Goal: Task Accomplishment & Management: Manage account settings

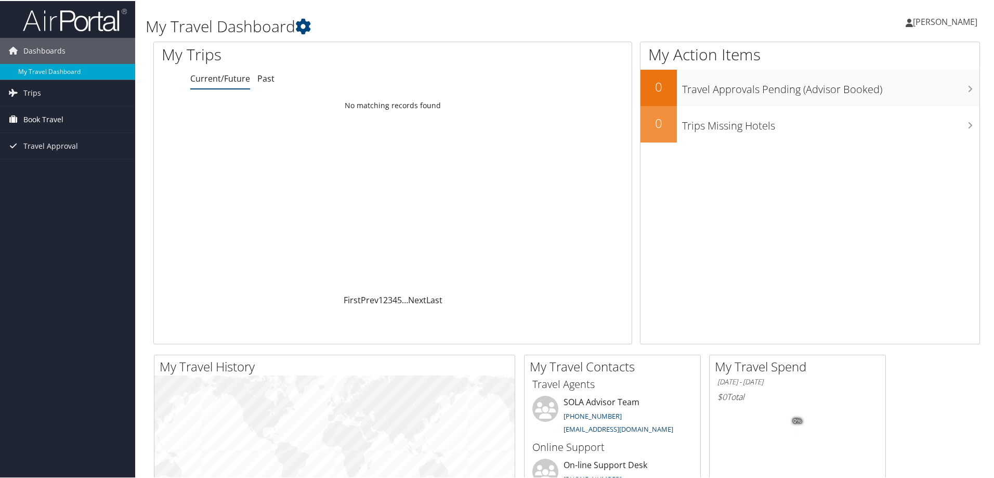
click at [35, 115] on span "Book Travel" at bounding box center [43, 119] width 40 height 26
click at [39, 156] on link "Book/Manage Online Trips" at bounding box center [67, 155] width 135 height 16
click at [216, 77] on link "Current/Future" at bounding box center [220, 77] width 60 height 11
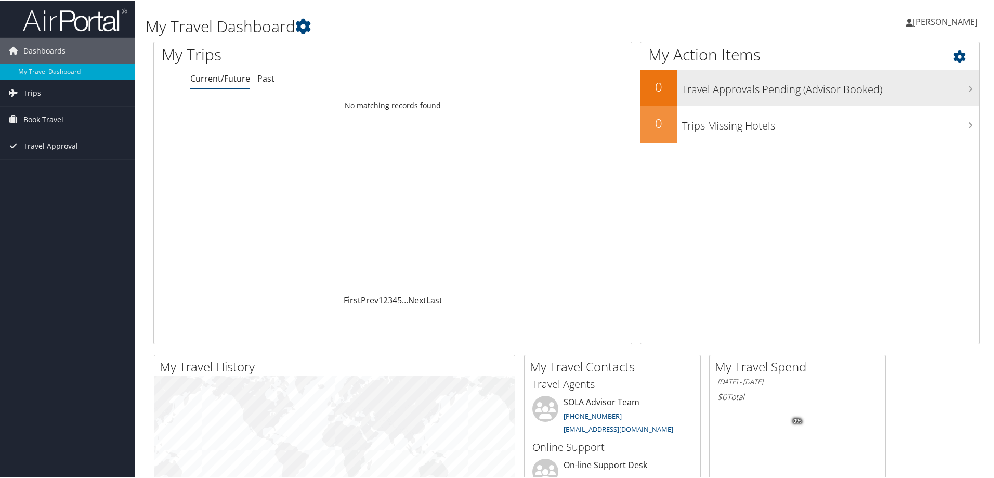
click at [709, 89] on h3 "Travel Approvals Pending (Advisor Booked)" at bounding box center [830, 86] width 297 height 20
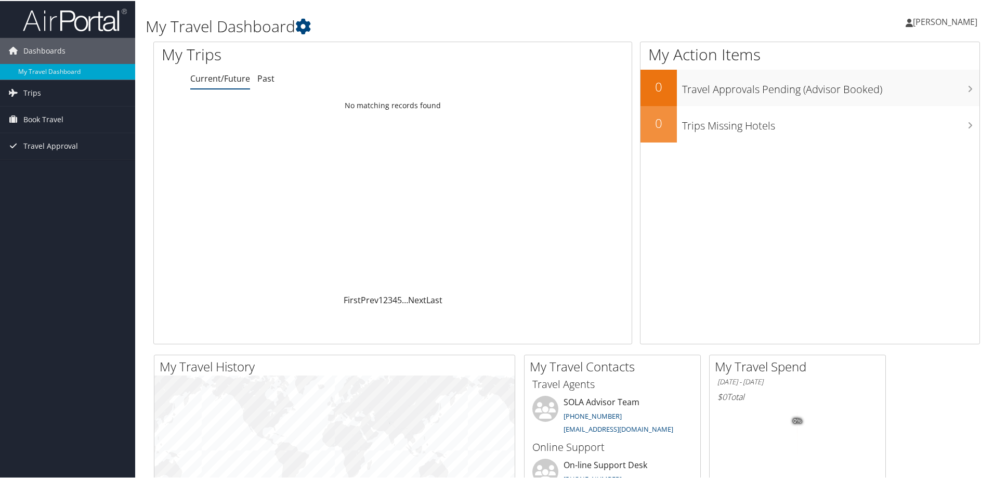
click at [913, 21] on span "ALEXANDR NEZGODINSKY" at bounding box center [945, 20] width 64 height 11
click at [895, 90] on link "View Travel Profile" at bounding box center [917, 93] width 116 height 18
click at [263, 78] on link "Past" at bounding box center [265, 77] width 17 height 11
click at [233, 78] on link "Current/Future" at bounding box center [220, 77] width 60 height 11
click at [370, 297] on link "Prev" at bounding box center [370, 298] width 18 height 11
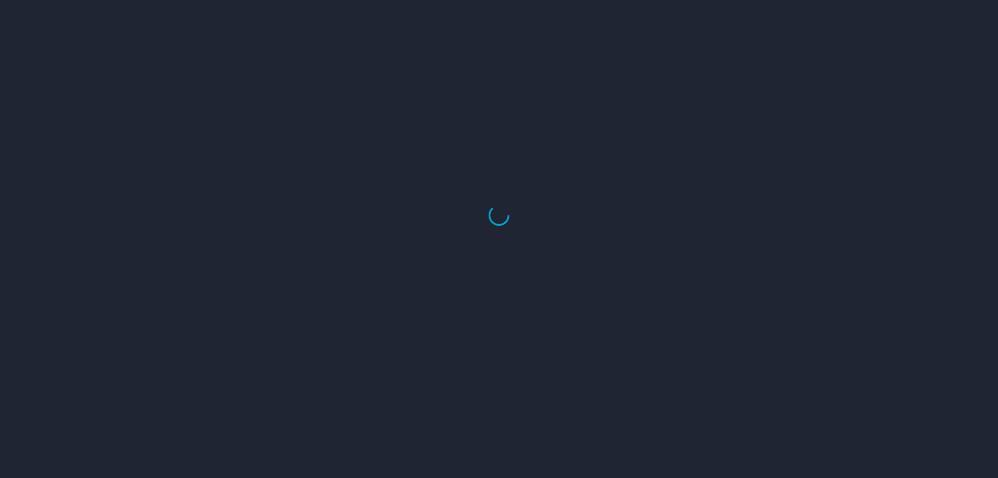
select select "US"
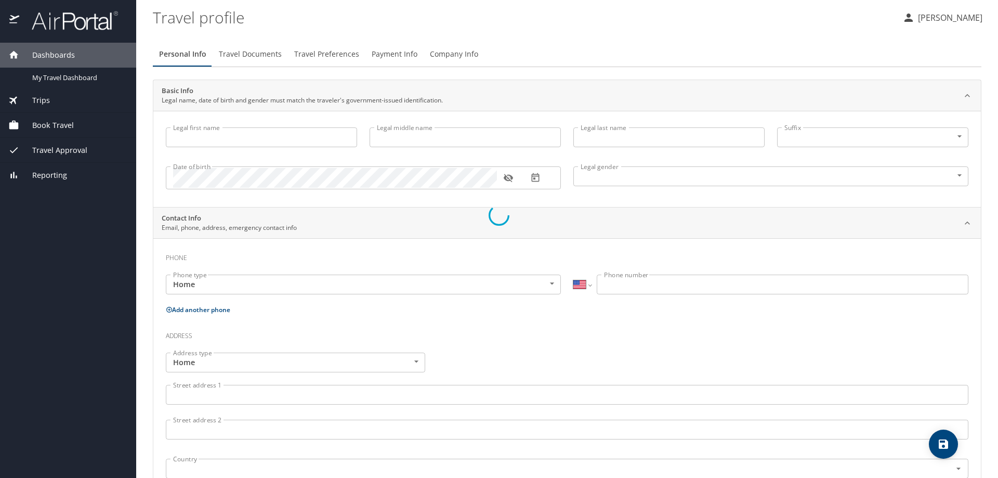
type input "[PERSON_NAME]"
type input "NEZGODINSKY"
type input "[DEMOGRAPHIC_DATA]"
type input "[PERSON_NAME]"
type input "Nezgodinsky"
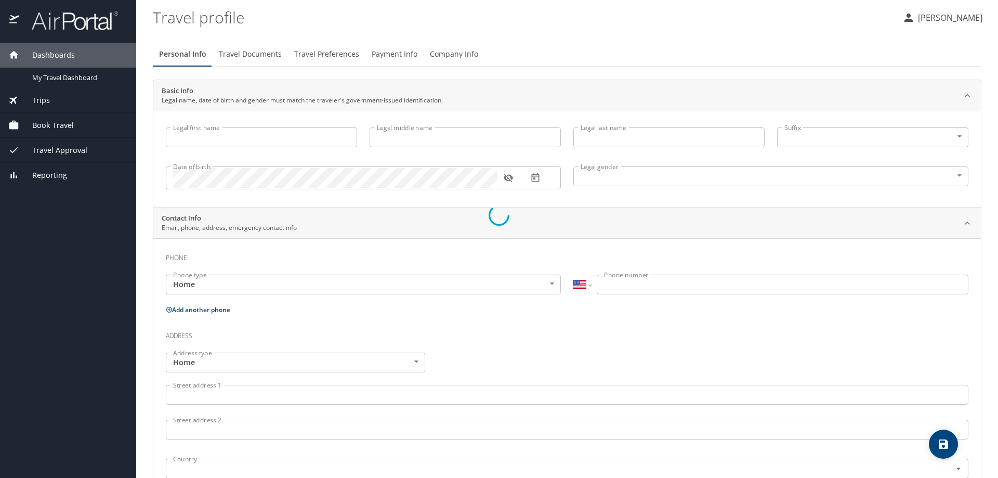
select select "ZZ"
type input "[PHONE_NUMBER]"
select select "US"
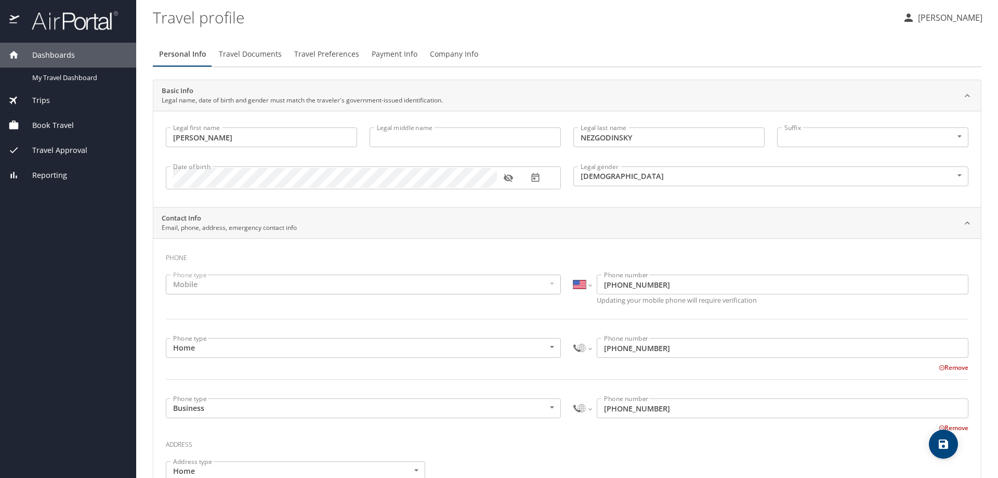
click at [246, 56] on span "Travel Documents" at bounding box center [250, 54] width 63 height 13
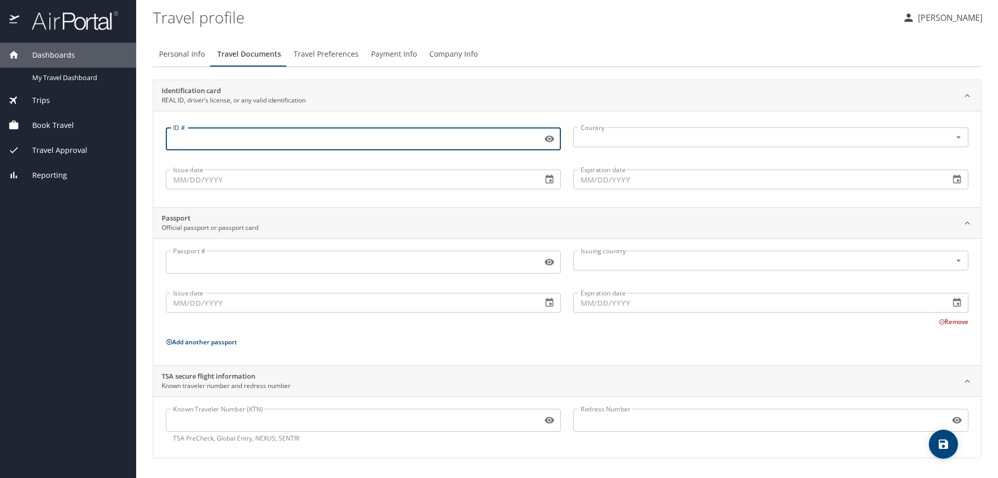
click at [260, 143] on input "ID #" at bounding box center [352, 139] width 372 height 20
type input "011000076"
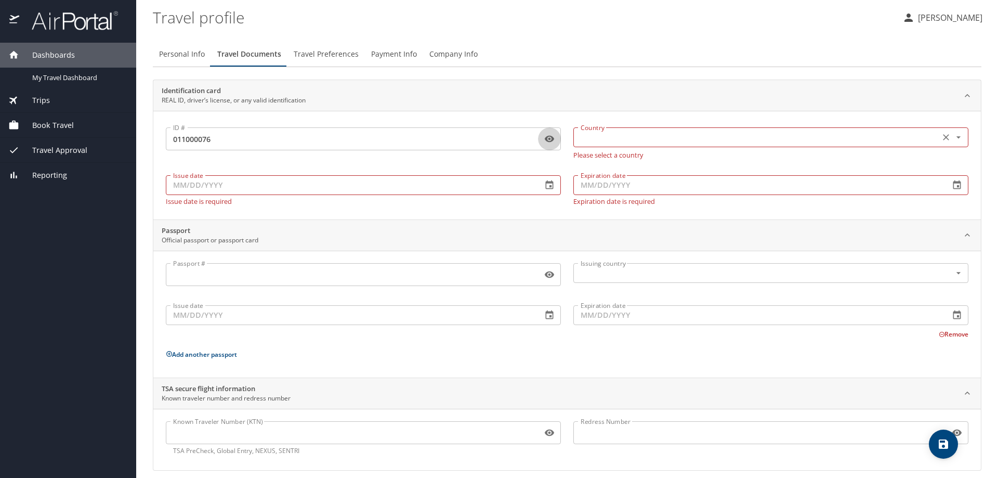
click at [633, 134] on input "text" at bounding box center [755, 137] width 358 height 14
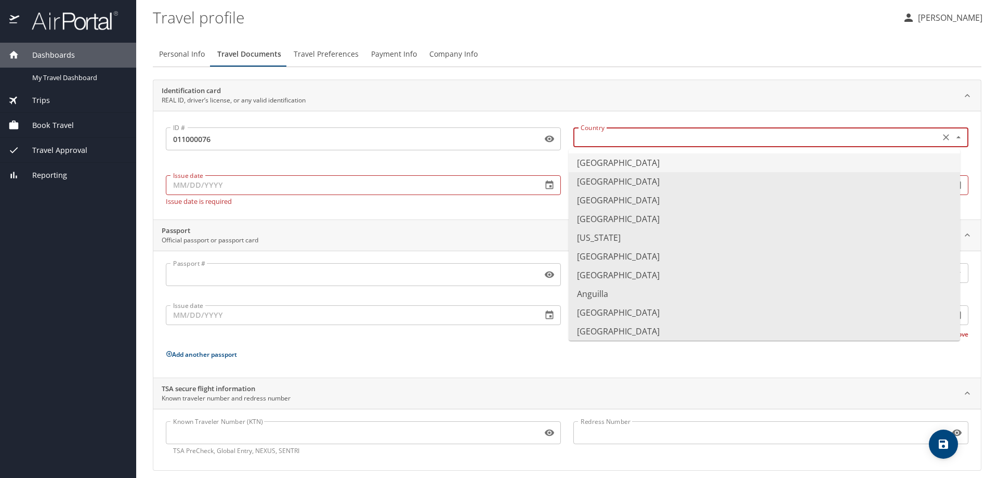
click at [592, 165] on li "[GEOGRAPHIC_DATA]" at bounding box center [764, 162] width 391 height 19
type input "[GEOGRAPHIC_DATA]"
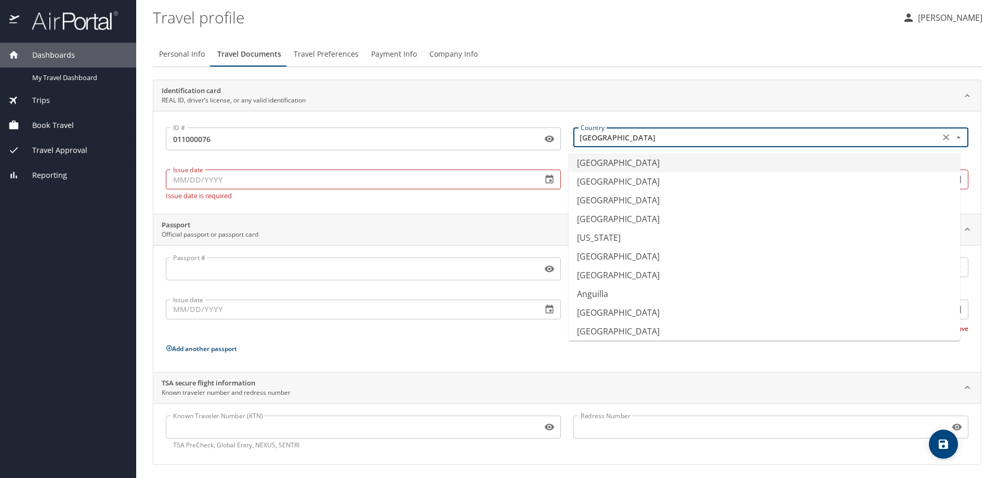
click at [747, 137] on input "[GEOGRAPHIC_DATA]" at bounding box center [755, 137] width 358 height 14
click at [626, 165] on li "[GEOGRAPHIC_DATA]" at bounding box center [764, 162] width 391 height 19
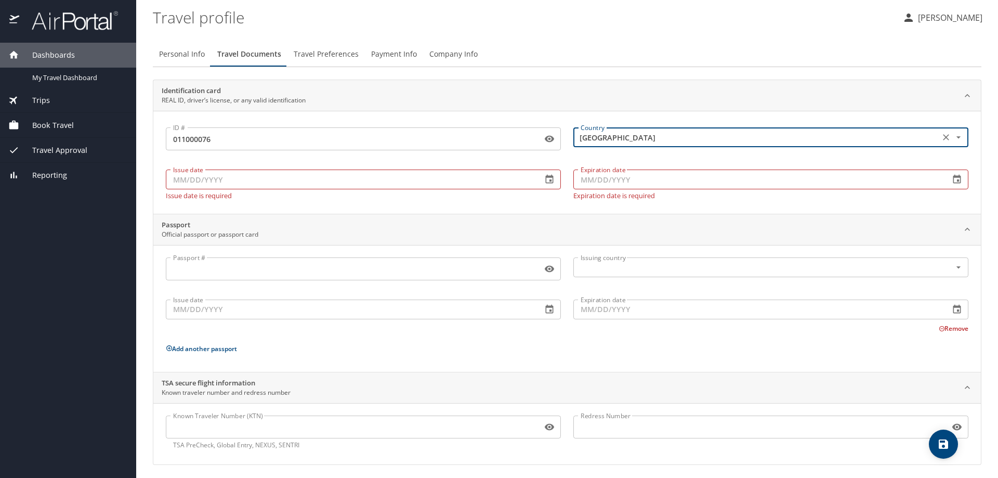
click at [191, 178] on input "Issue date" at bounding box center [350, 179] width 368 height 20
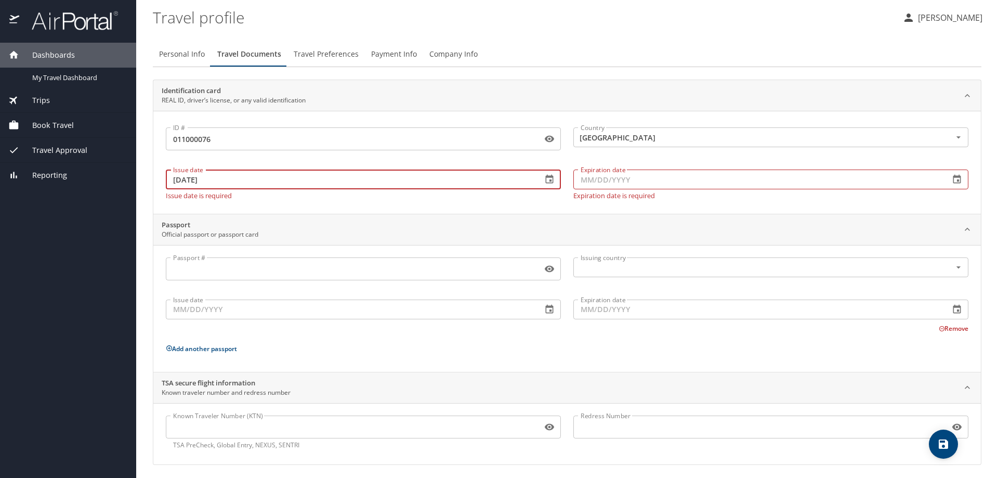
type input "[DATE]"
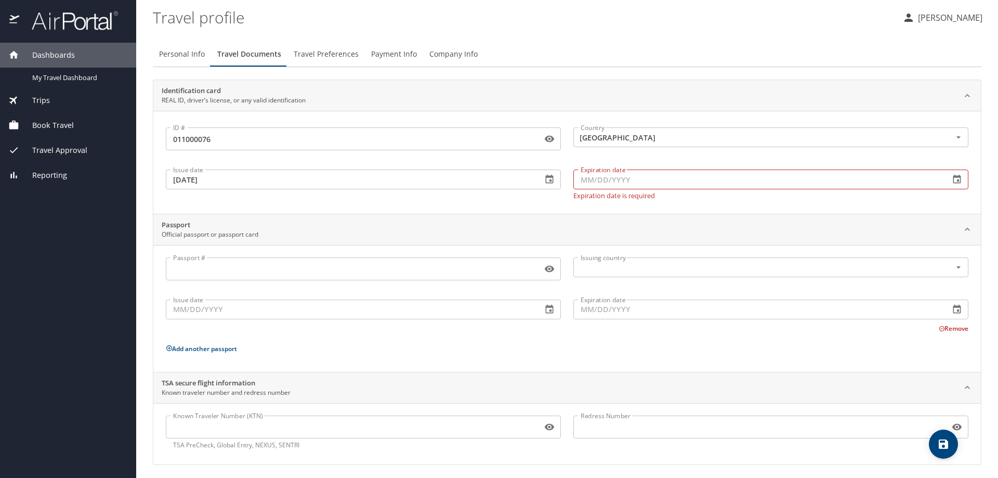
click at [608, 185] on input "Expiration date" at bounding box center [757, 179] width 368 height 20
type input "[DATE]"
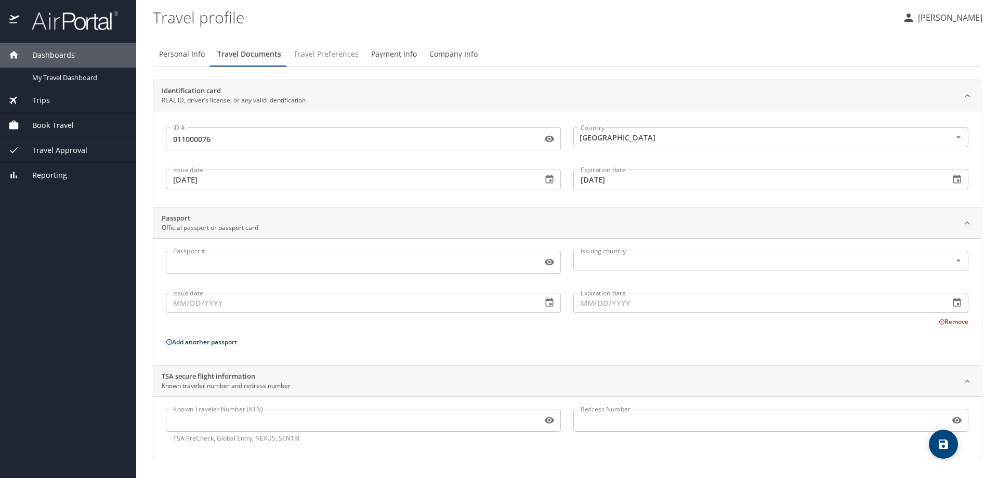
click at [336, 55] on span "Travel Preferences" at bounding box center [326, 54] width 65 height 13
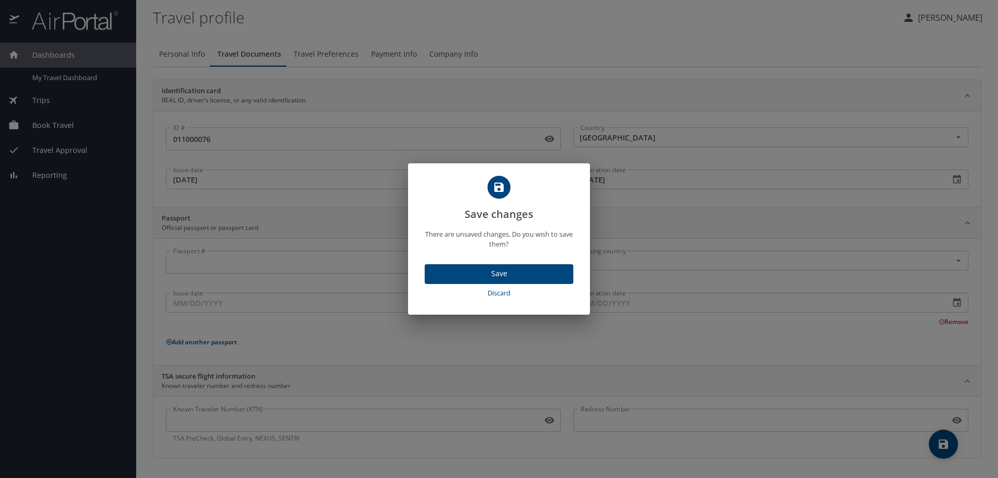
click at [484, 271] on span "Save" at bounding box center [499, 273] width 132 height 13
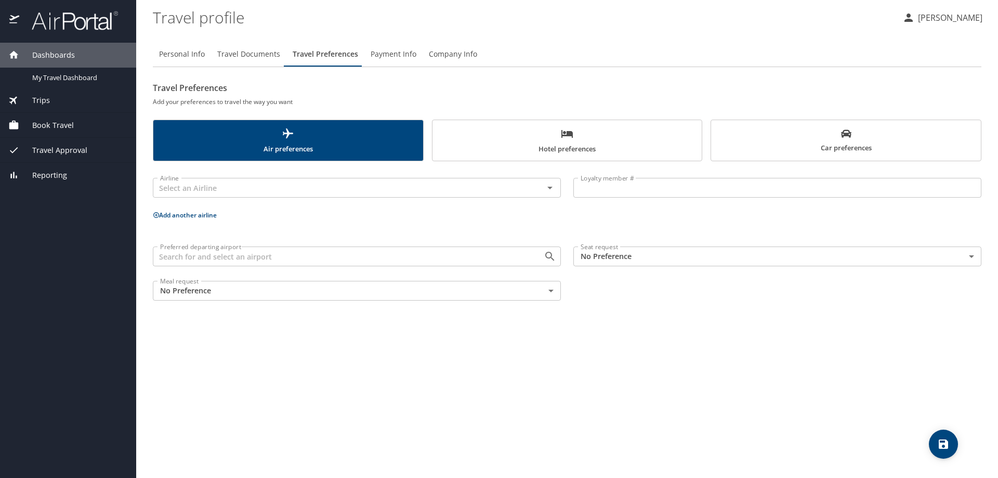
click at [394, 50] on span "Payment Info" at bounding box center [394, 54] width 46 height 13
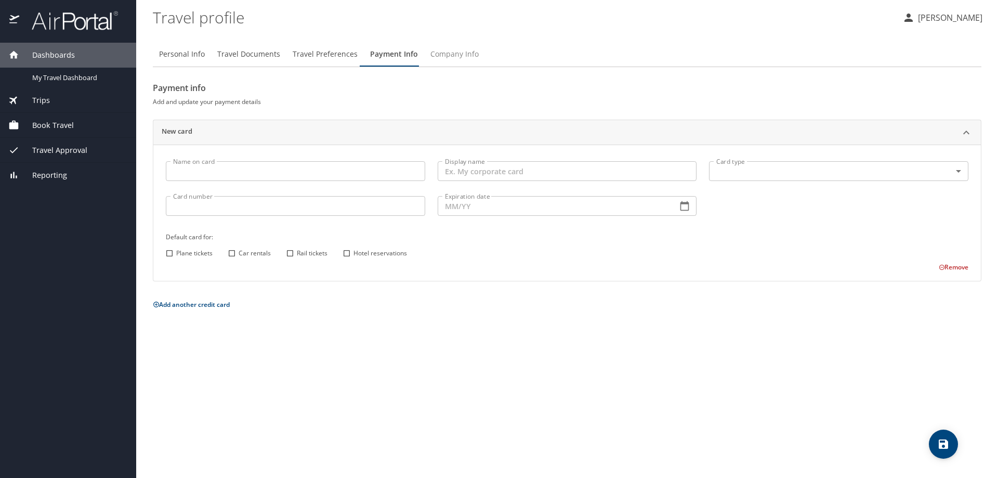
click at [450, 56] on span "Company Info" at bounding box center [454, 54] width 48 height 13
